Goal: Obtain resource: Download file/media

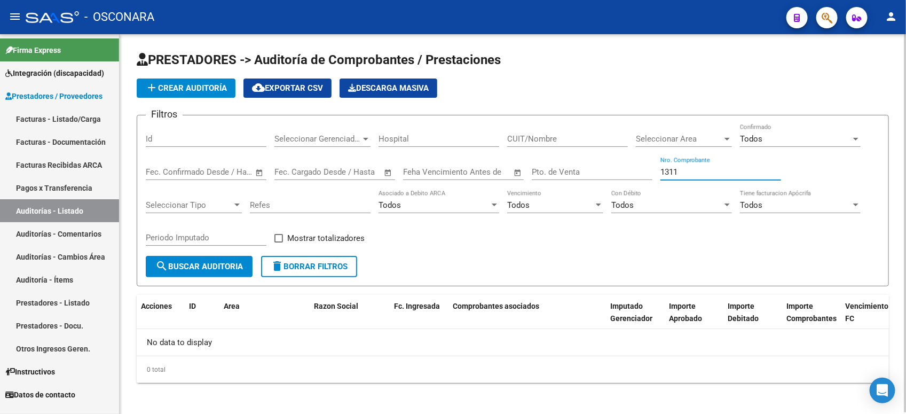
scroll to position [1, 0]
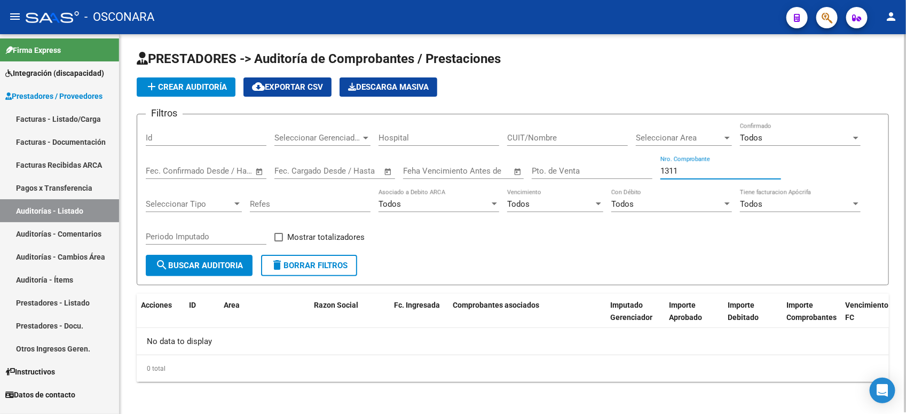
click at [780, 136] on div "Todos" at bounding box center [795, 138] width 111 height 10
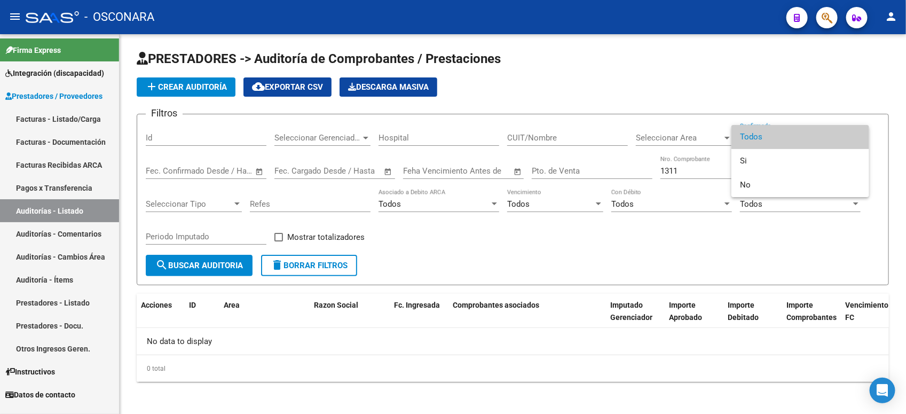
click at [788, 142] on span "Todos" at bounding box center [800, 137] width 121 height 24
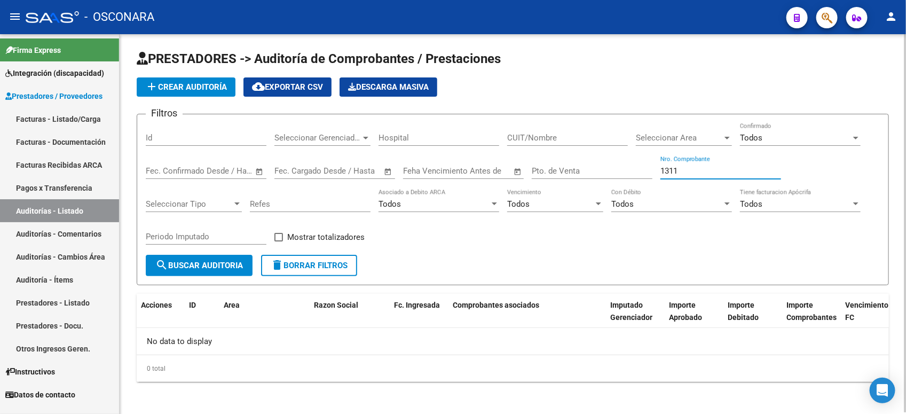
drag, startPoint x: 697, startPoint y: 166, endPoint x: 640, endPoint y: 177, distance: 58.1
click at [640, 177] on div "Filtros Id Seleccionar Gerenciador Seleccionar Gerenciador Hospital CUIT/Nombre…" at bounding box center [513, 189] width 734 height 132
type input "8323"
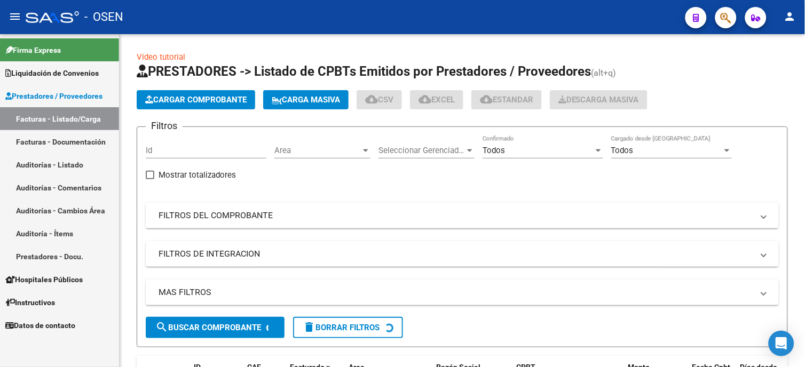
click at [57, 163] on link "Auditorías - Listado" at bounding box center [59, 164] width 119 height 23
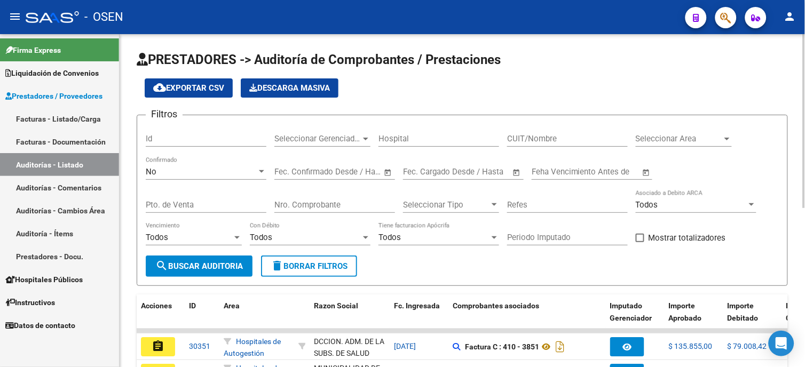
click at [211, 166] on div "No Confirmado" at bounding box center [206, 168] width 121 height 23
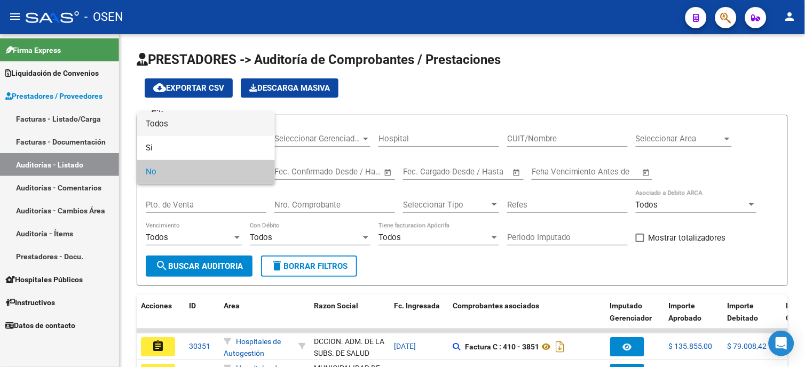
click at [213, 125] on span "Todos" at bounding box center [206, 124] width 121 height 24
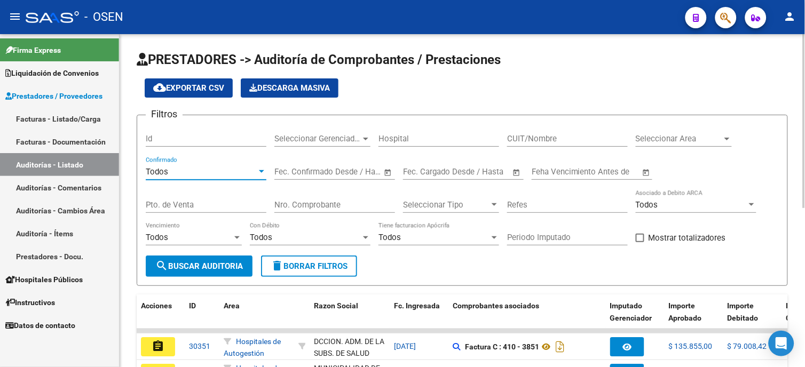
click at [327, 204] on input "Nro. Comprobante" at bounding box center [334, 205] width 121 height 10
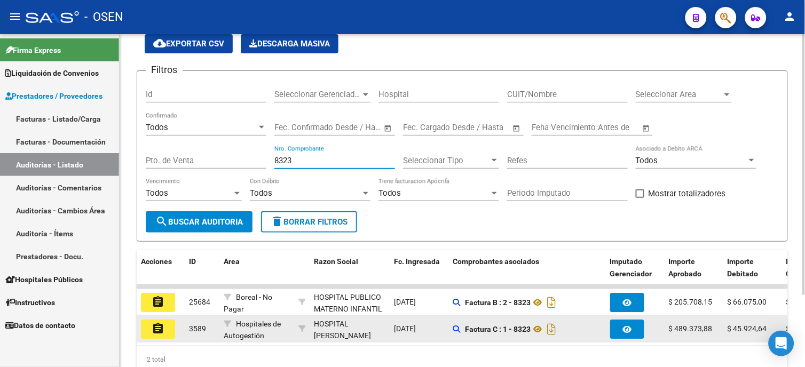
scroll to position [93, 0]
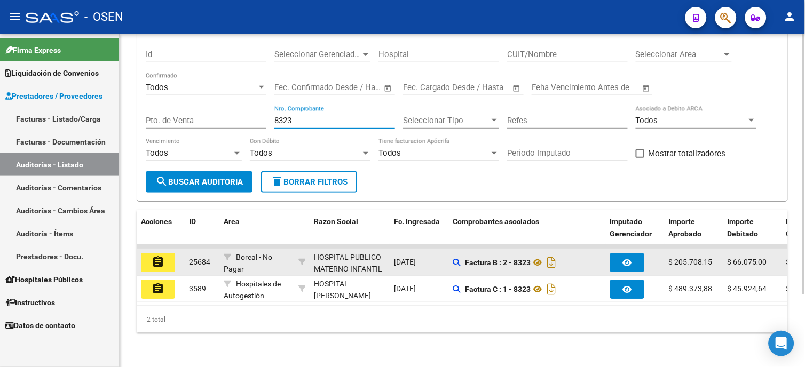
type input "8323"
click at [177, 254] on div "assignment" at bounding box center [161, 262] width 40 height 19
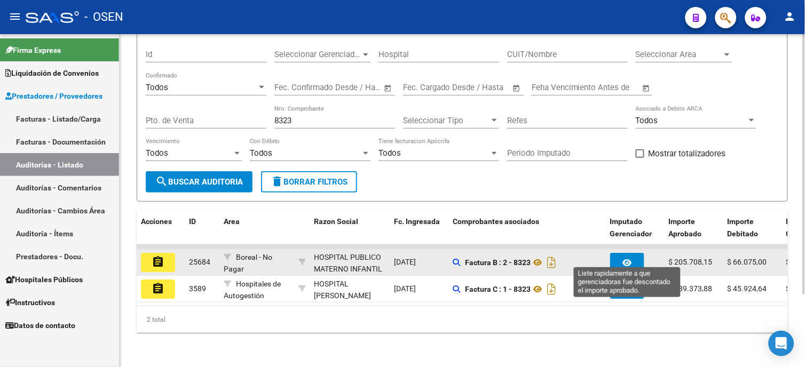
click at [628, 259] on icon "button" at bounding box center [627, 263] width 9 height 8
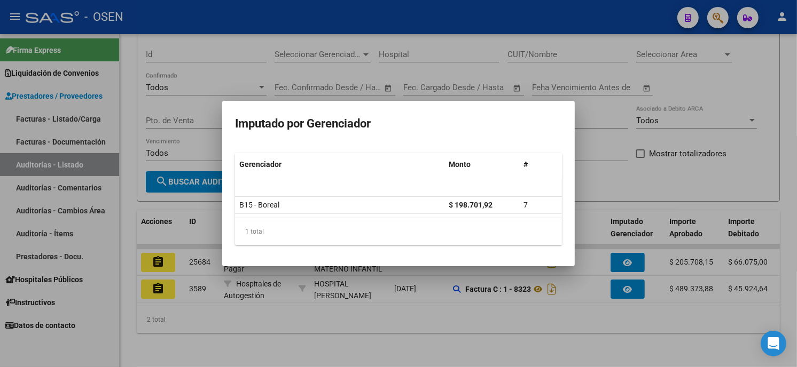
click at [621, 174] on div at bounding box center [398, 183] width 797 height 367
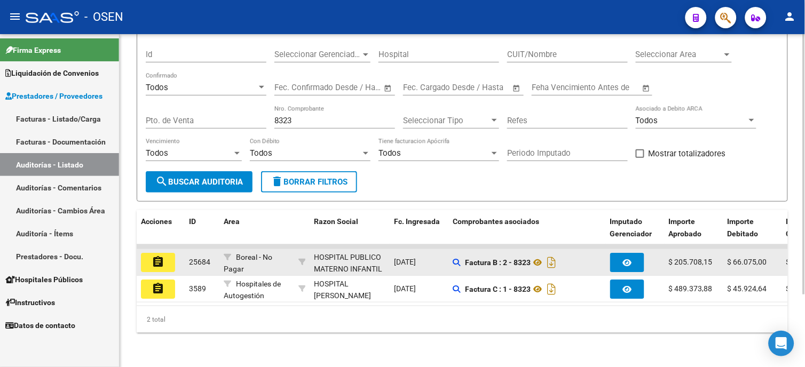
click at [159, 249] on datatable-body-cell "assignment" at bounding box center [161, 262] width 48 height 26
click at [158, 256] on mat-icon "assignment" at bounding box center [158, 262] width 13 height 13
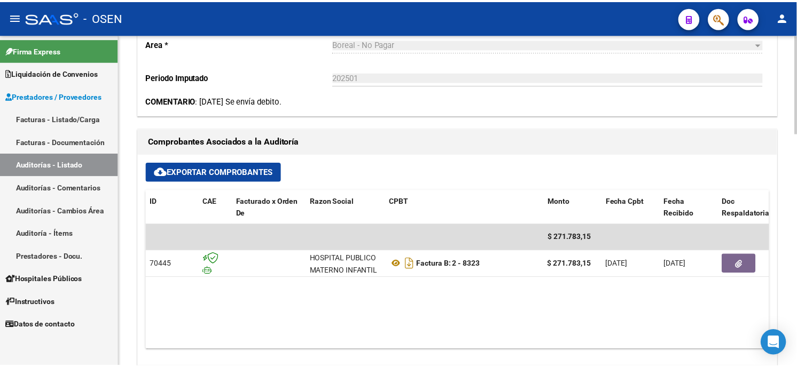
scroll to position [356, 0]
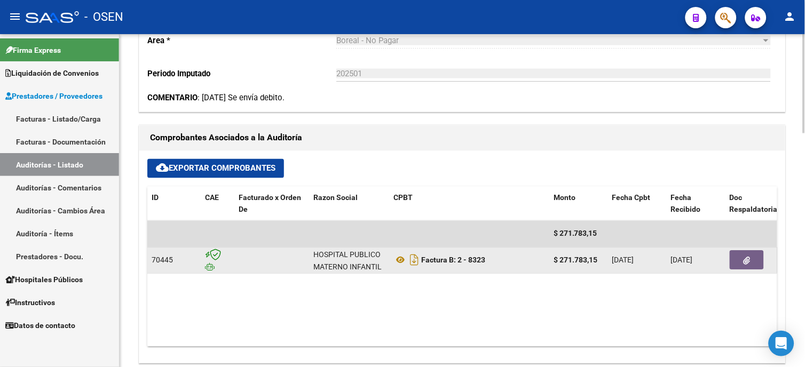
click at [755, 263] on button "button" at bounding box center [747, 260] width 34 height 19
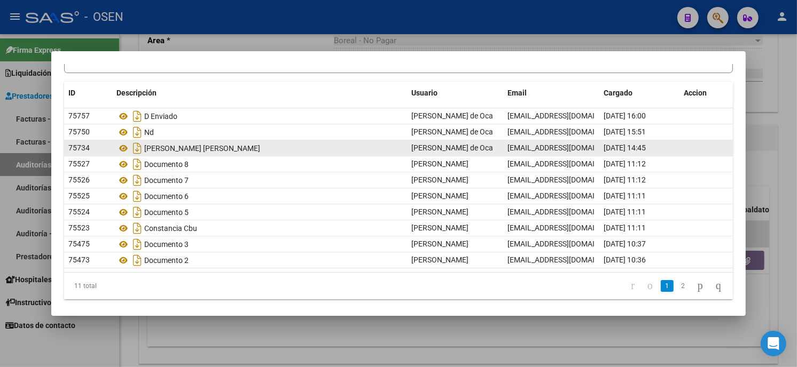
scroll to position [77, 0]
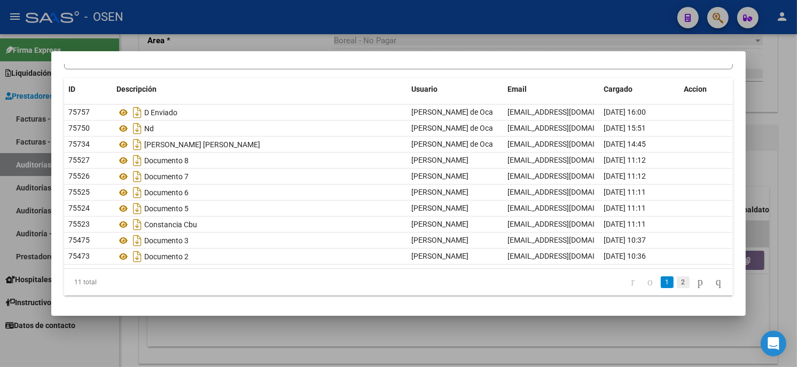
click at [677, 282] on link "2" at bounding box center [683, 283] width 13 height 12
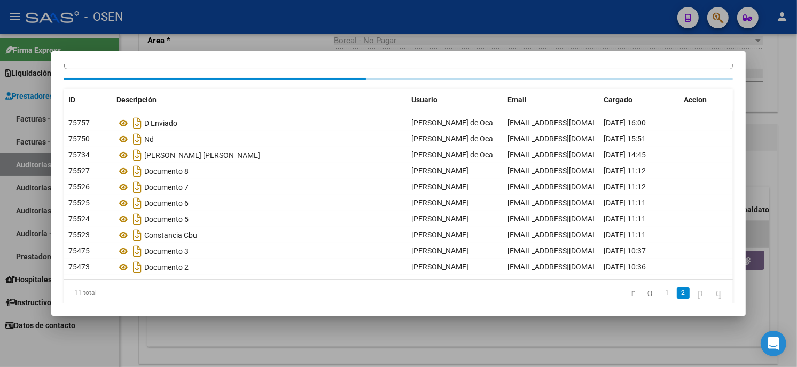
scroll to position [0, 0]
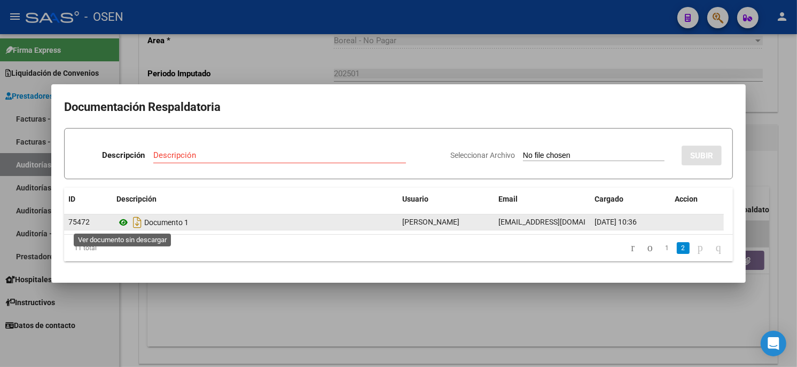
click at [123, 221] on icon at bounding box center [123, 222] width 14 height 13
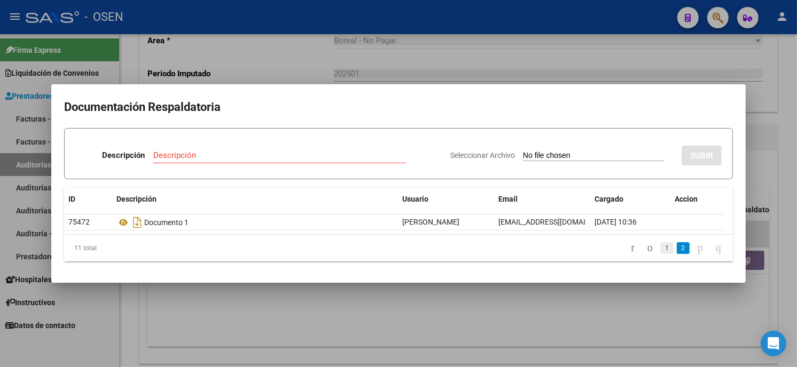
click at [661, 247] on link "1" at bounding box center [667, 248] width 13 height 12
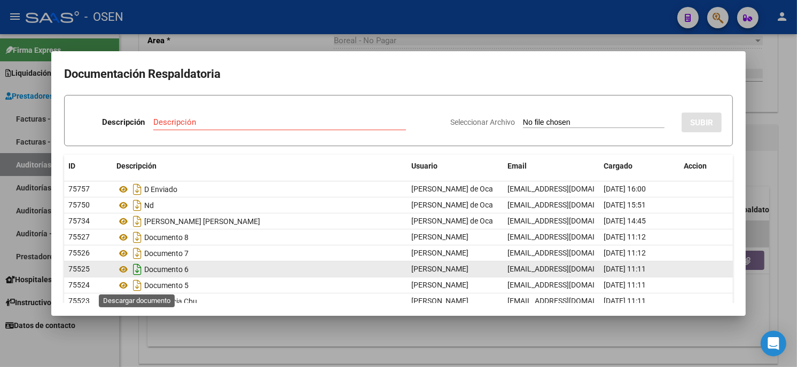
scroll to position [77, 0]
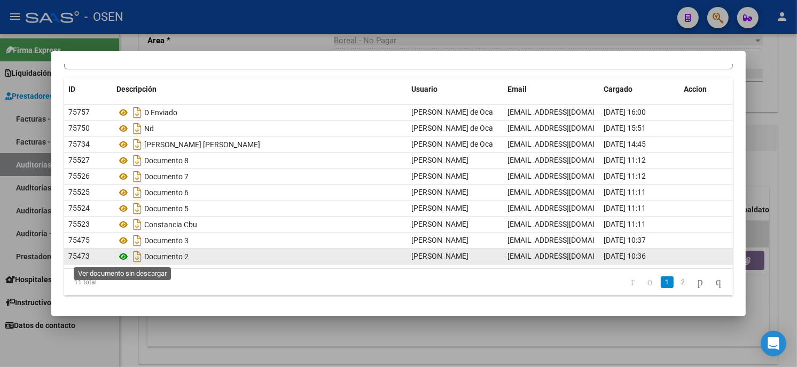
click at [124, 259] on icon at bounding box center [123, 256] width 14 height 13
